Goal: Task Accomplishment & Management: Manage account settings

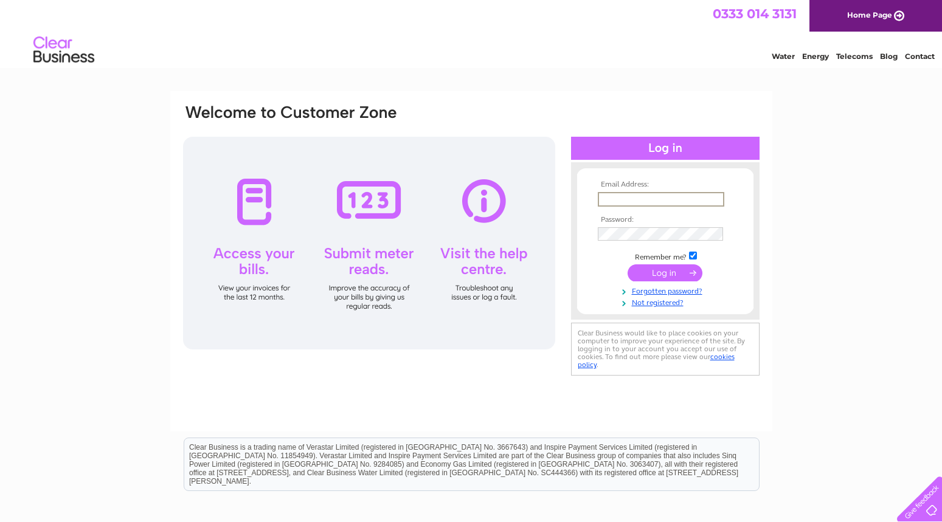
type input "[EMAIL_ADDRESS][PERSON_NAME][DOMAIN_NAME]"
click at [663, 269] on input "submit" at bounding box center [664, 271] width 75 height 17
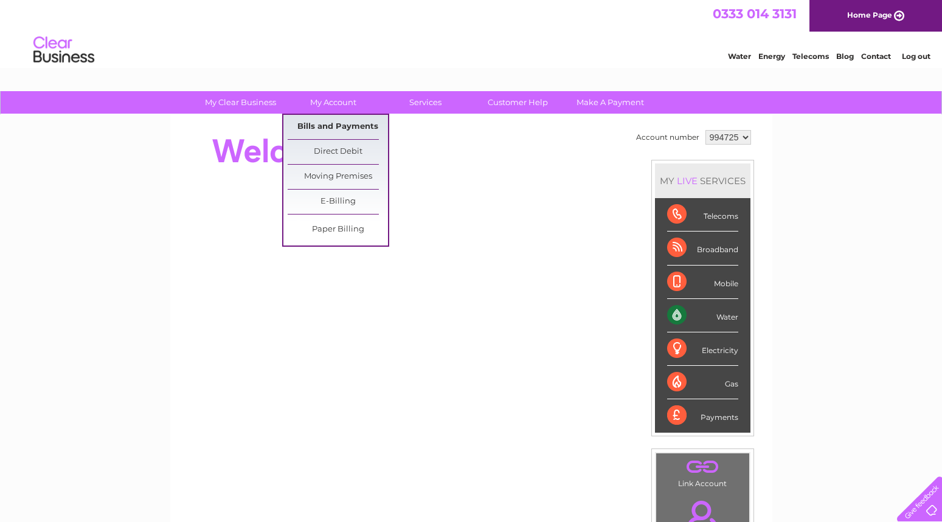
click at [340, 128] on link "Bills and Payments" at bounding box center [338, 127] width 100 height 24
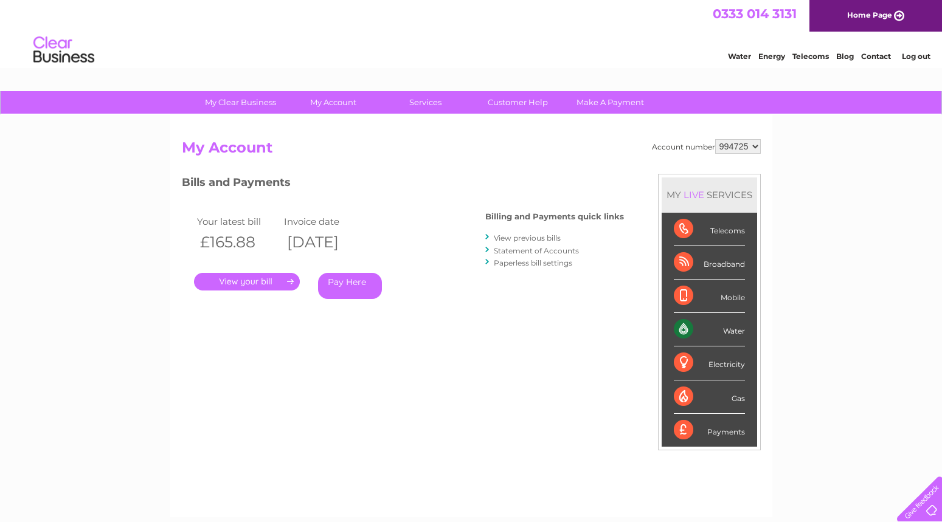
click at [241, 278] on link "." at bounding box center [247, 282] width 106 height 18
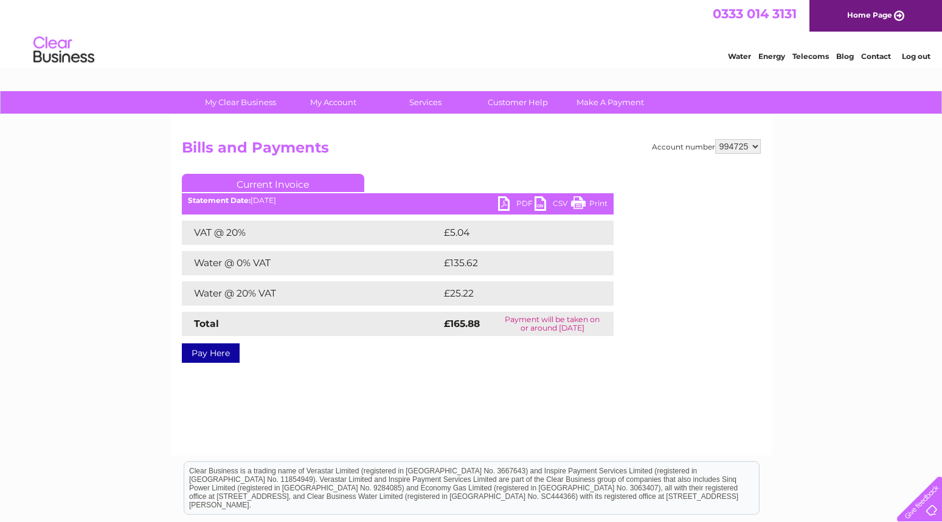
click at [520, 201] on link "PDF" at bounding box center [516, 205] width 36 height 18
